Goal: Transaction & Acquisition: Purchase product/service

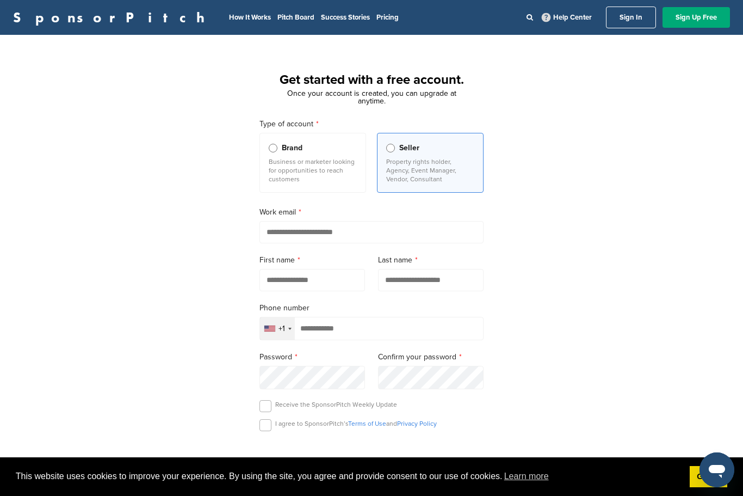
click at [361, 181] on label "Brand Business or marketer looking for opportunities to reach customers" at bounding box center [312, 163] width 107 height 60
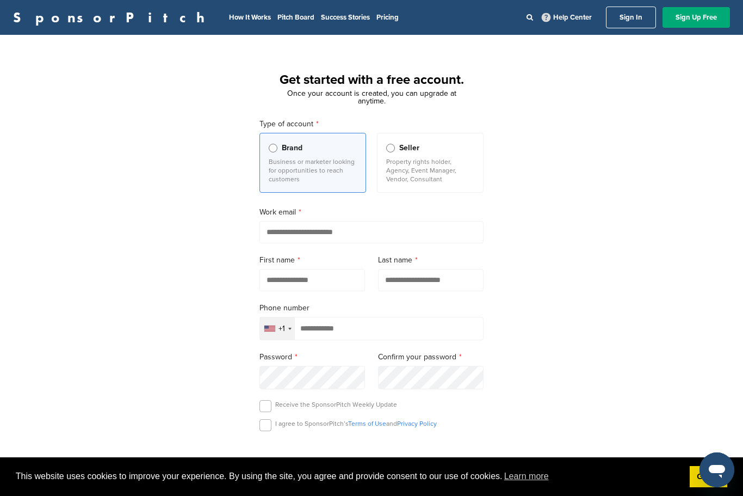
click at [414, 181] on p "Property rights holder, Agency, Event Manager, Vendor, Consultant" at bounding box center [430, 170] width 88 height 26
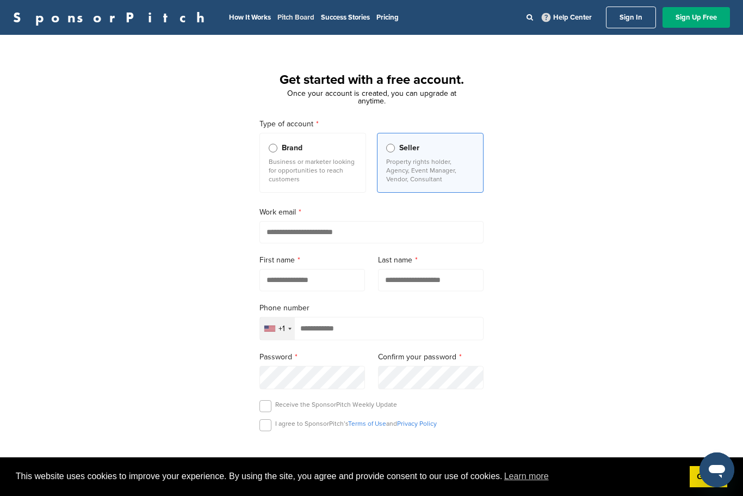
click at [277, 20] on link "Pitch Board" at bounding box center [295, 17] width 37 height 9
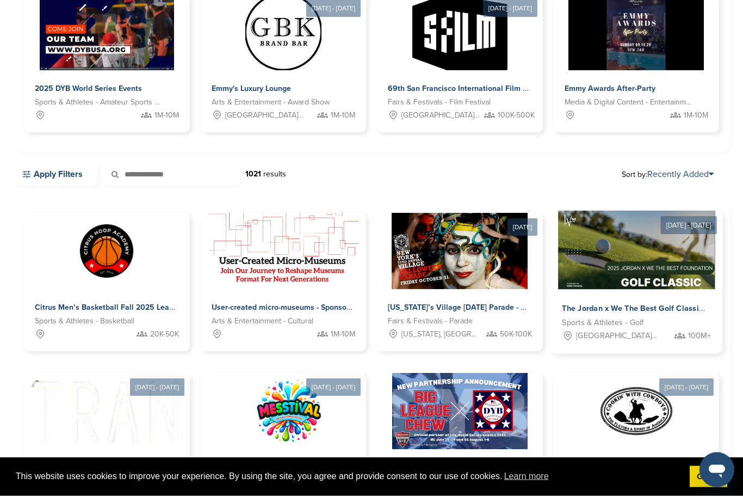
scroll to position [159, 0]
click at [640, 307] on span "The Jordan x We The Best Golf Classic 2025 – Where Sports, Music & Philanthropy…" at bounding box center [727, 309] width 330 height 10
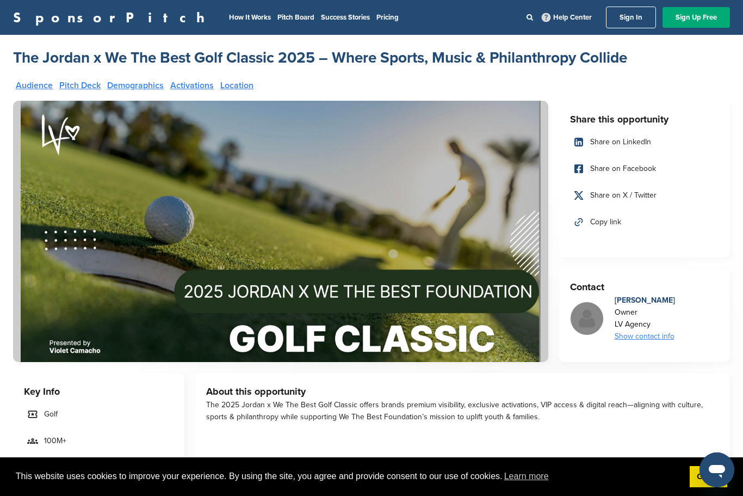
click at [651, 302] on div "Violet Camacho" at bounding box center [645, 300] width 60 height 12
click at [581, 387] on h3 "About this opportunity" at bounding box center [462, 390] width 513 height 15
click at [376, 20] on link "Pricing" at bounding box center [387, 17] width 22 height 9
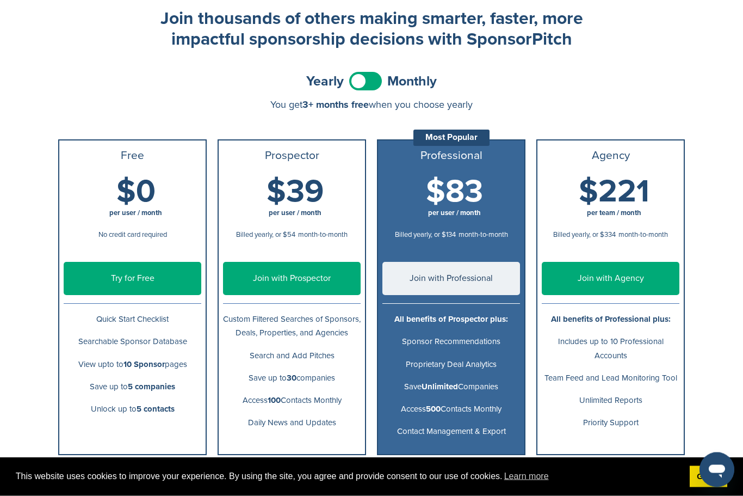
scroll to position [71, 0]
